Goal: Transaction & Acquisition: Download file/media

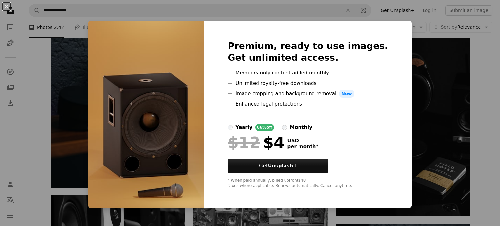
click at [423, 18] on div "An X shape Premium, ready to use images. Get unlimited access. A plus sign Memb…" at bounding box center [250, 113] width 500 height 226
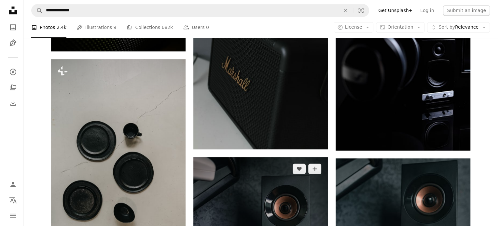
scroll to position [521, 0]
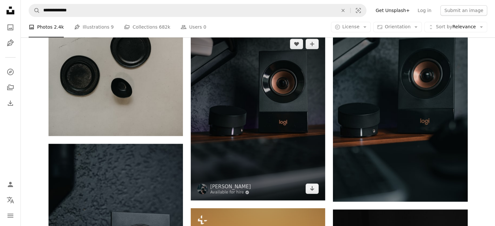
click at [247, 109] on img at bounding box center [258, 116] width 134 height 168
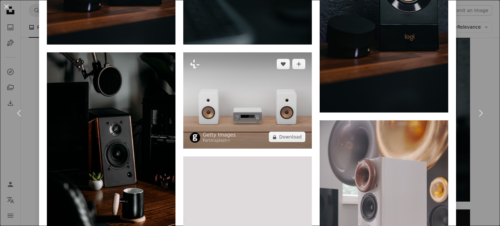
scroll to position [553, 0]
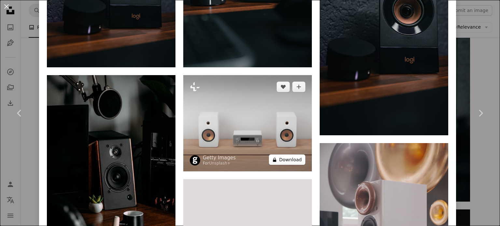
click at [290, 156] on button "A lock Download" at bounding box center [287, 160] width 36 height 10
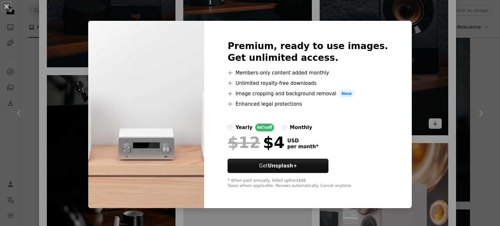
drag, startPoint x: 419, startPoint y: 28, endPoint x: 420, endPoint y: 35, distance: 6.9
click at [420, 29] on div "An X shape Premium, ready to use images. Get unlimited access. A plus sign Memb…" at bounding box center [250, 113] width 500 height 226
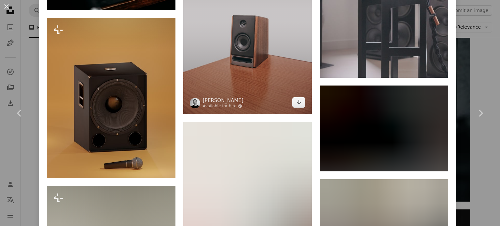
scroll to position [814, 0]
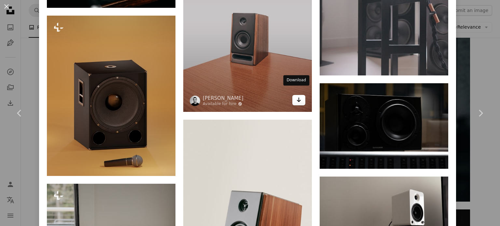
click at [296, 97] on link "Arrow pointing down" at bounding box center [298, 100] width 13 height 10
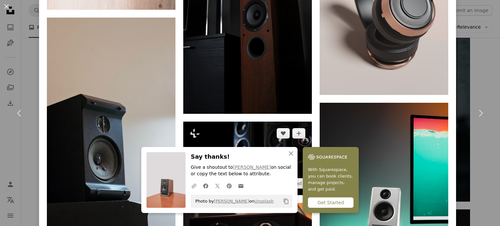
scroll to position [1591, 0]
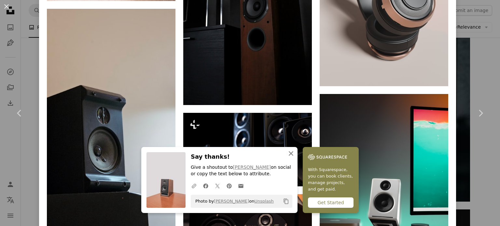
click at [289, 153] on icon "An X shape" at bounding box center [291, 154] width 8 height 8
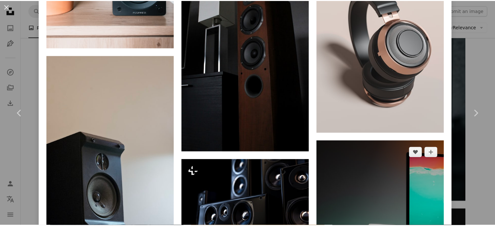
scroll to position [1526, 0]
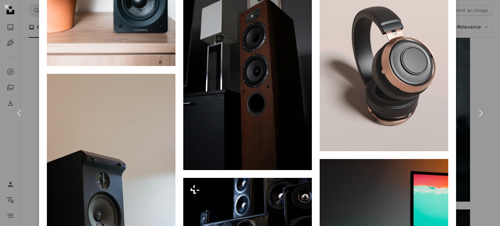
click at [8, 3] on button "An X shape" at bounding box center [7, 7] width 8 height 8
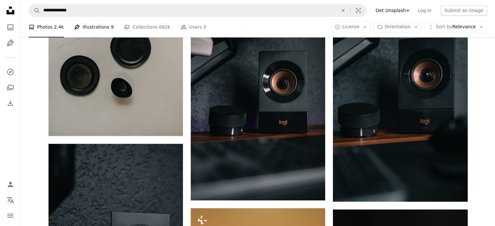
drag, startPoint x: 89, startPoint y: 37, endPoint x: 97, endPoint y: 22, distance: 17.5
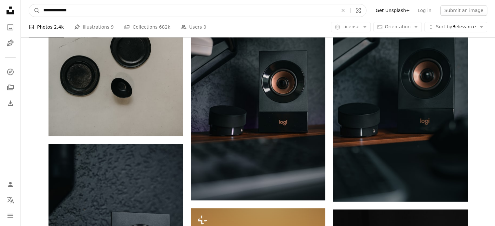
drag, startPoint x: 80, startPoint y: 10, endPoint x: 21, endPoint y: 9, distance: 59.3
click at [21, 9] on nav "**********" at bounding box center [258, 10] width 474 height 21
type input "**********"
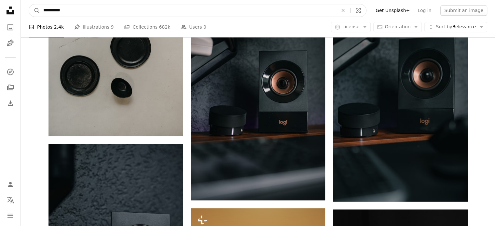
click at [187, 13] on input "**********" at bounding box center [188, 10] width 296 height 12
click at [29, 4] on button "A magnifying glass" at bounding box center [34, 10] width 11 height 12
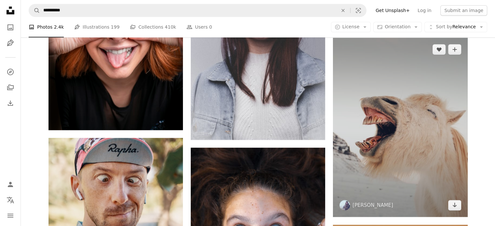
scroll to position [553, 0]
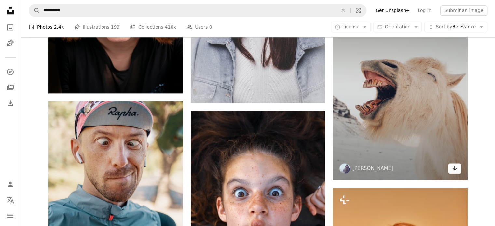
click at [457, 166] on link "Arrow pointing down" at bounding box center [454, 168] width 13 height 10
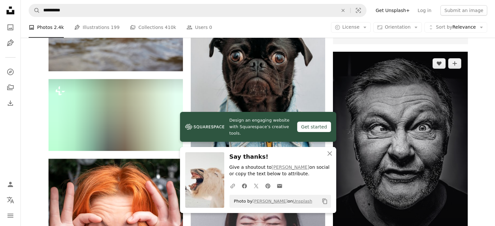
scroll to position [293, 0]
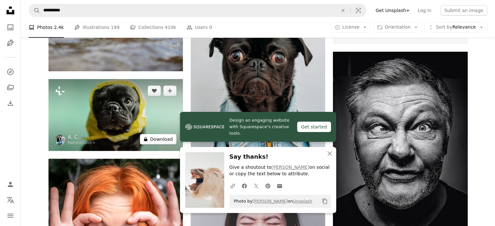
click at [161, 140] on button "A lock Download" at bounding box center [158, 139] width 36 height 10
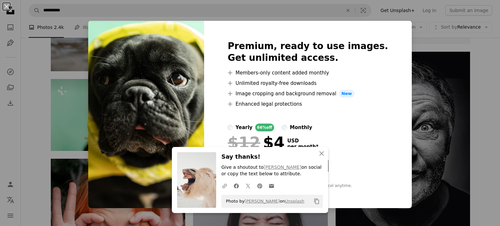
click at [490, 62] on div "An X shape An X shape Close Say thanks! Give a shoutout to [PERSON_NAME] on soc…" at bounding box center [250, 113] width 500 height 226
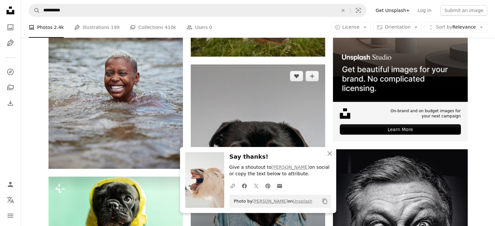
scroll to position [293, 0]
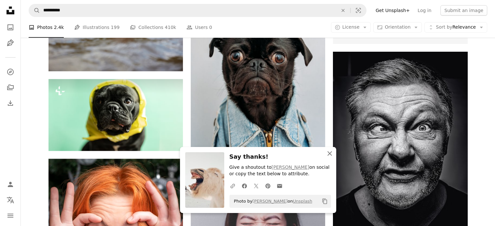
click at [331, 151] on icon "An X shape" at bounding box center [330, 154] width 8 height 8
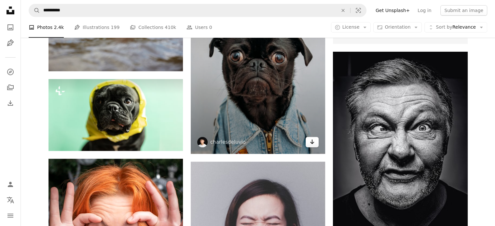
click at [310, 144] on icon "Arrow pointing down" at bounding box center [312, 142] width 5 height 8
